Goal: Information Seeking & Learning: Find specific page/section

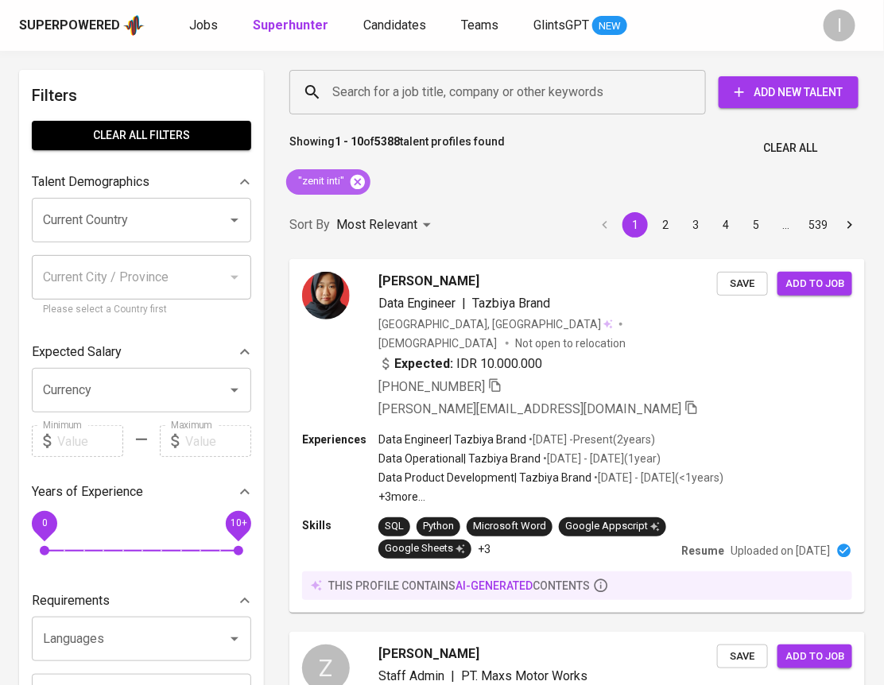
click at [360, 181] on icon at bounding box center [357, 181] width 14 height 14
click at [441, 97] on input "Search for a job title, company or other keywords" at bounding box center [501, 92] width 347 height 30
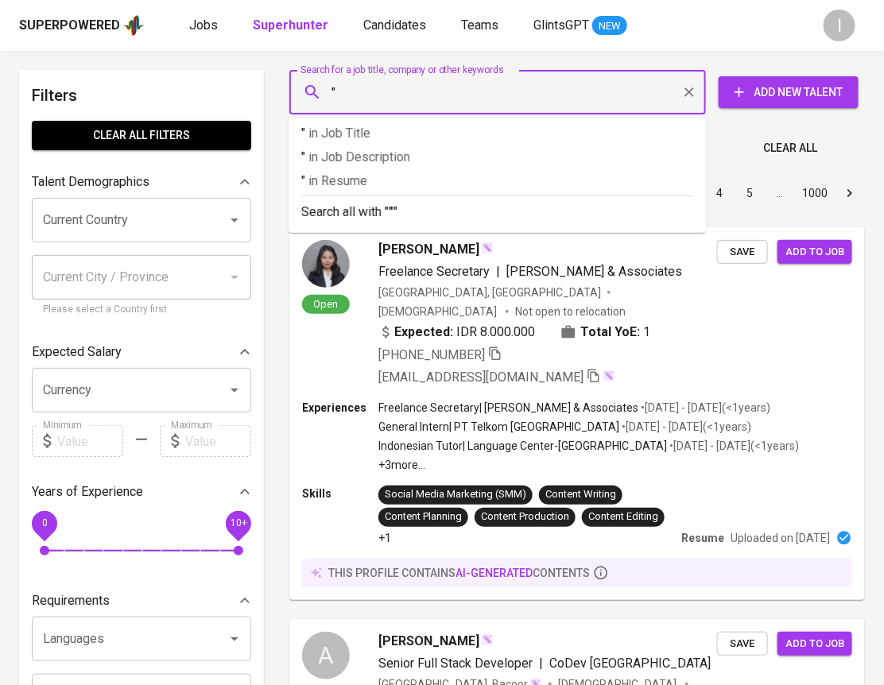
paste input "Karunia Sukses Elektrindo"
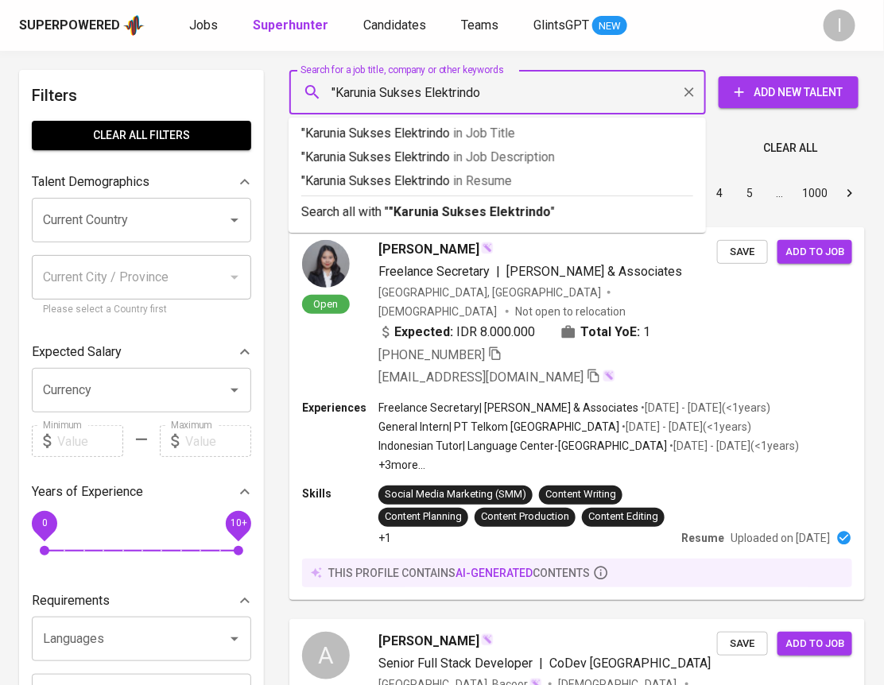
type input ""Karunia Sukses Elektrindo""
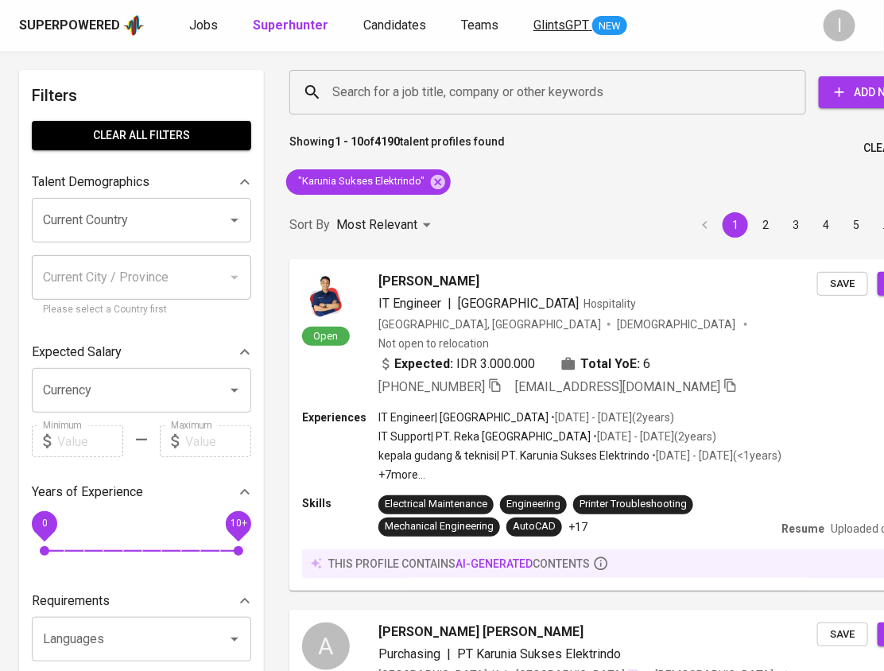
scroll to position [393, 0]
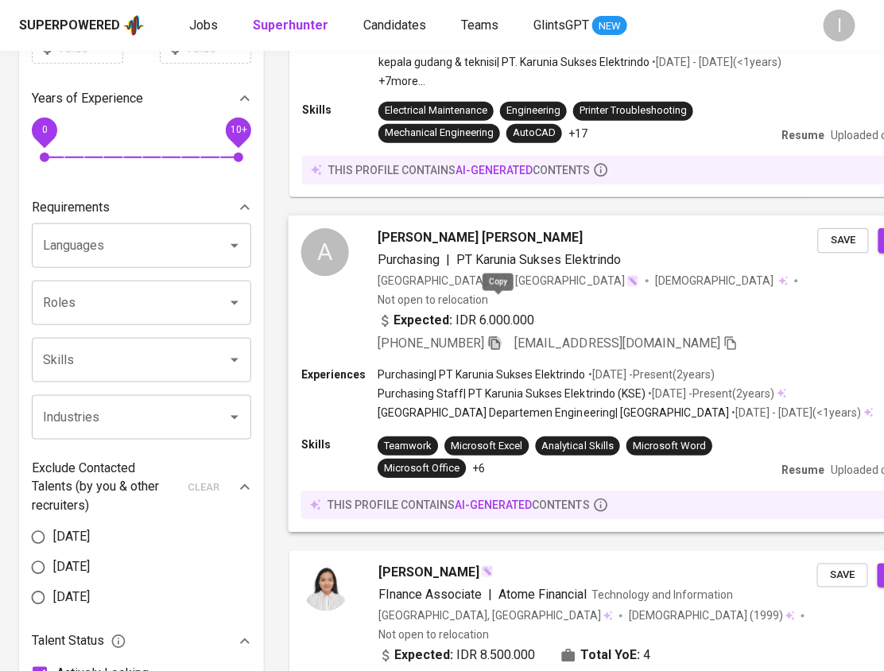
click at [498, 335] on icon "button" at bounding box center [494, 342] width 14 height 14
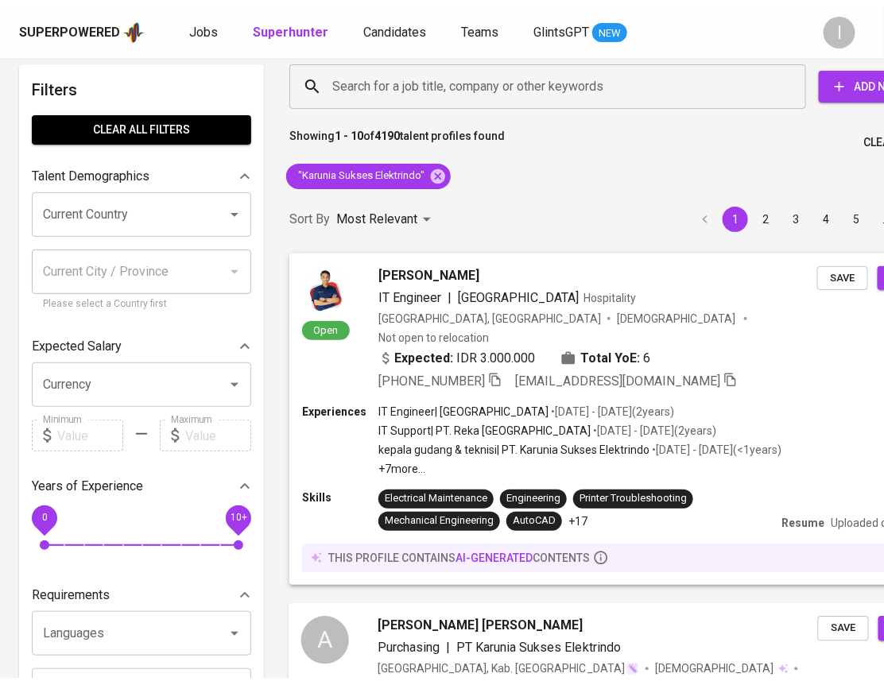
scroll to position [0, 0]
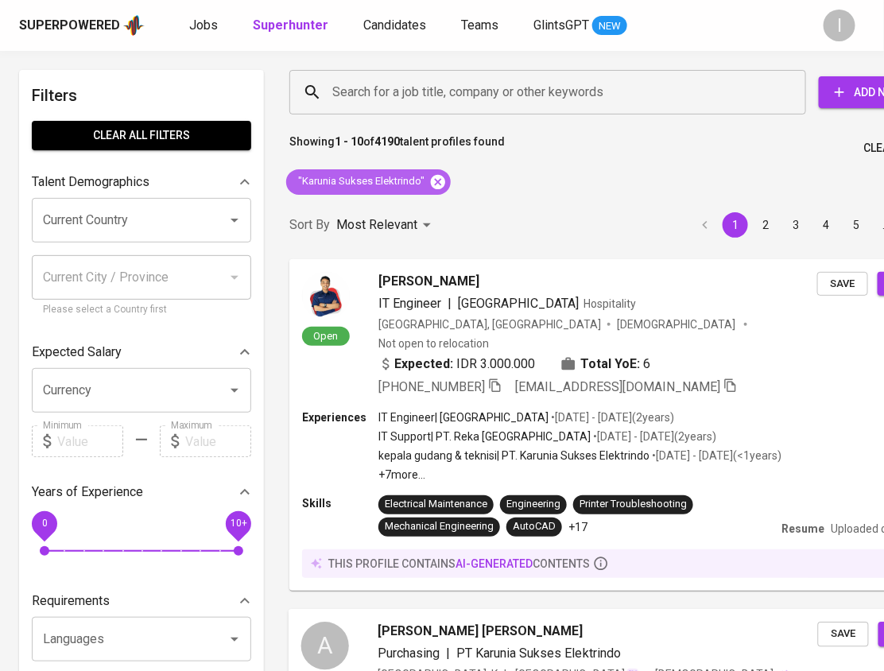
click at [436, 176] on icon at bounding box center [438, 181] width 14 height 14
click at [494, 93] on input "Search for a job title, company or other keywords" at bounding box center [551, 92] width 447 height 30
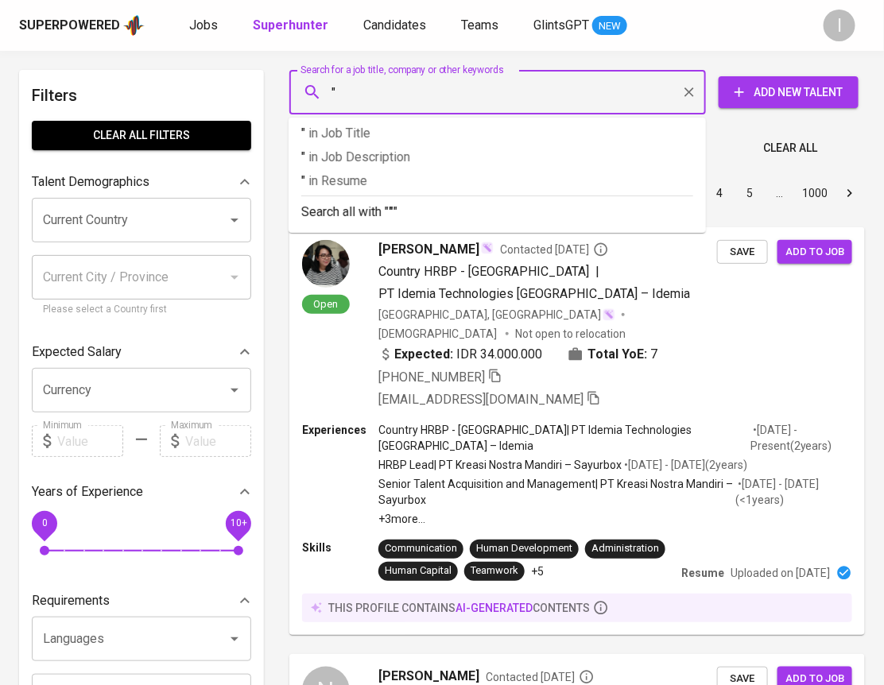
paste input "PROKEMAS [PERSON_NAME]"
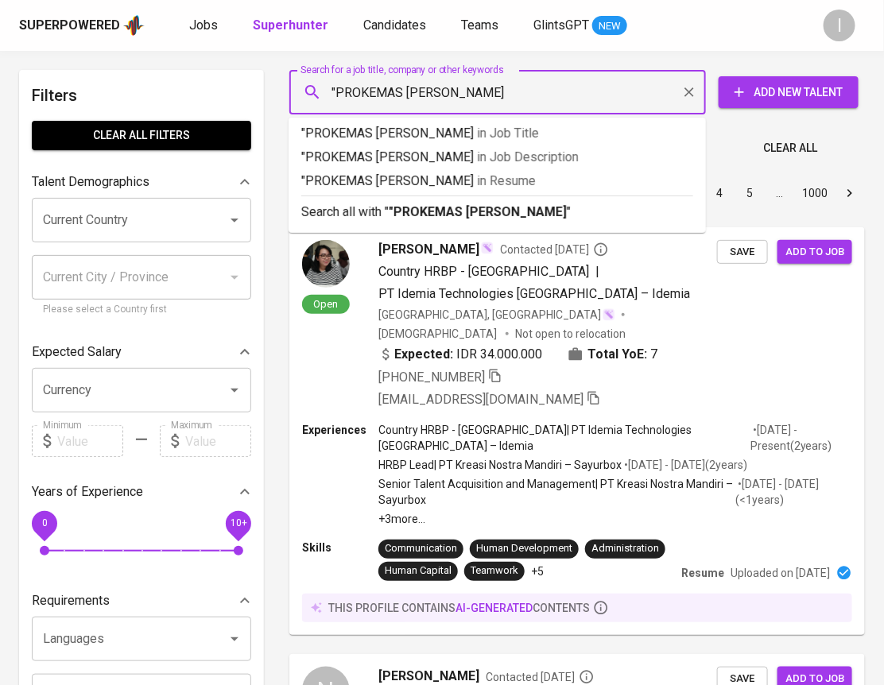
type input ""PROKEMAS [PERSON_NAME]""
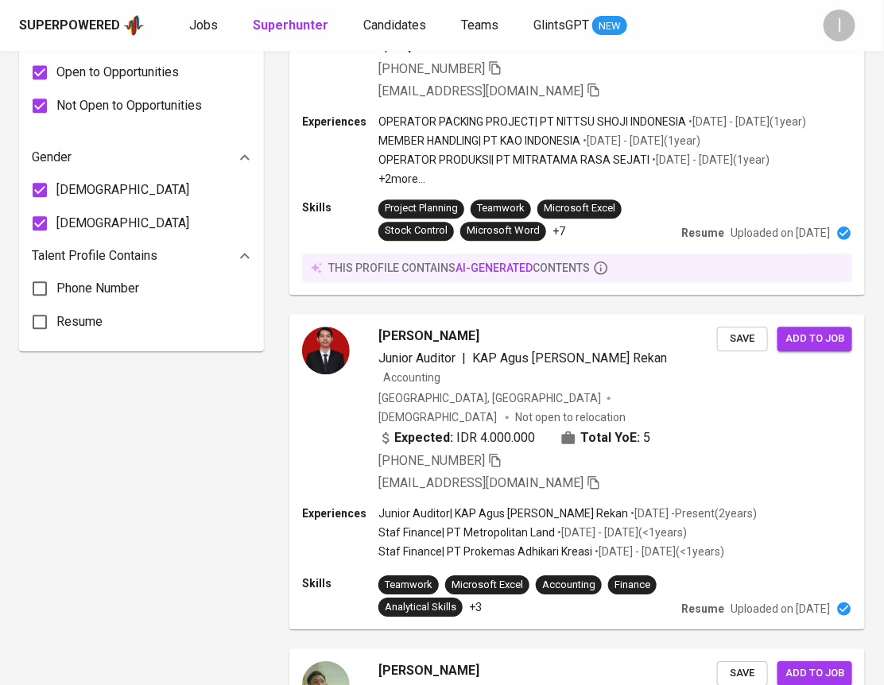
scroll to position [2240, 0]
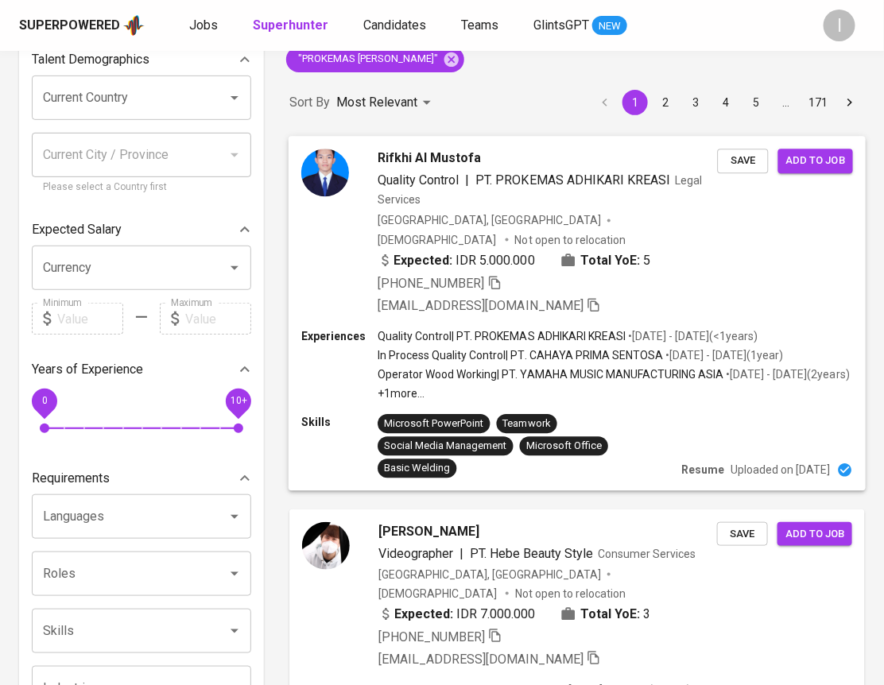
scroll to position [0, 0]
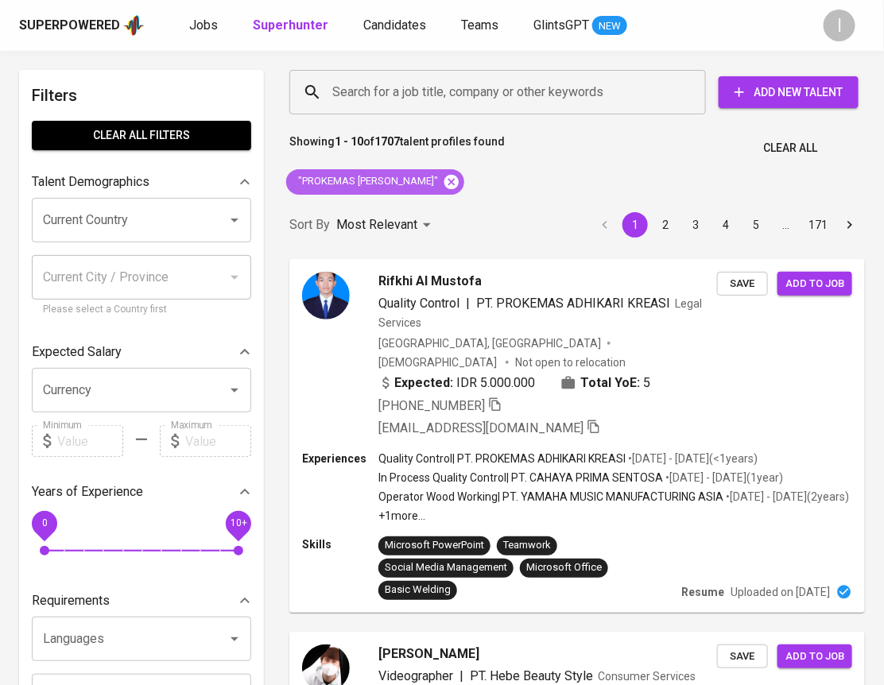
click at [455, 180] on icon at bounding box center [451, 181] width 14 height 14
click at [509, 96] on input "Search for a job title, company or other keywords" at bounding box center [501, 92] width 347 height 30
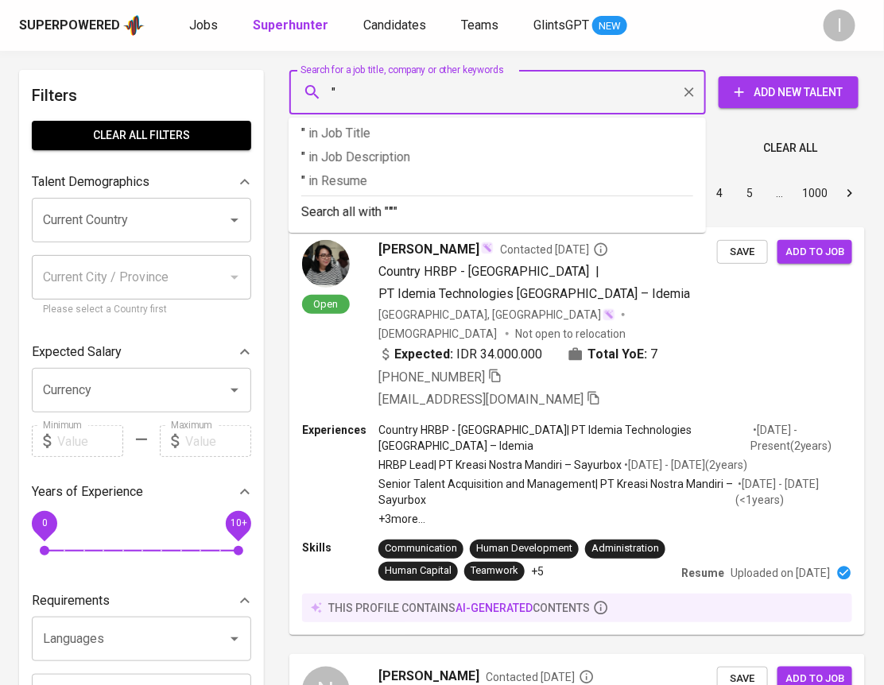
paste input "Bara Furot Nagata"
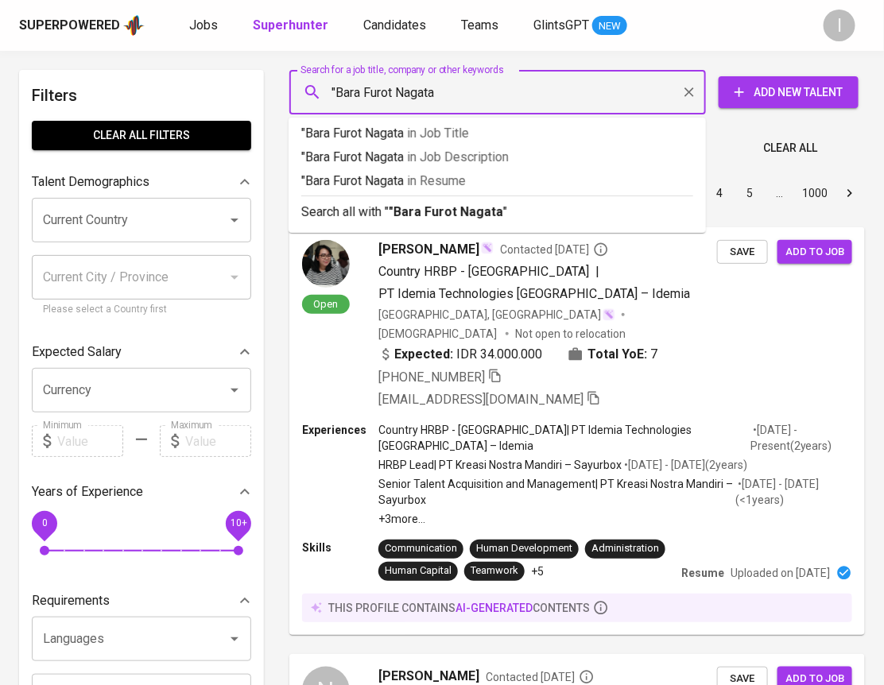
type input ""Bara Furot Nagata""
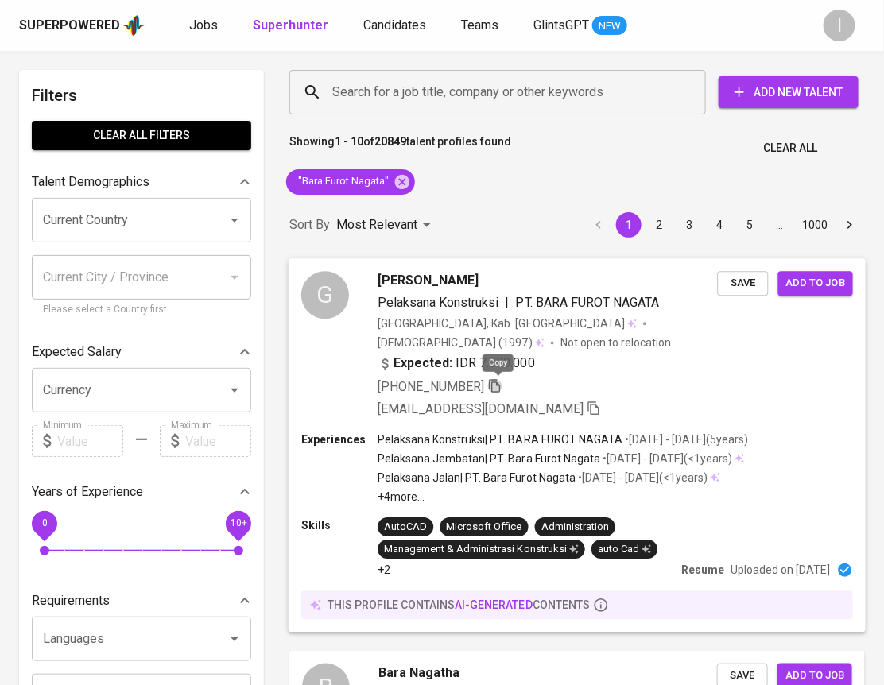
click at [498, 386] on icon "button" at bounding box center [495, 385] width 14 height 14
